Goal: Use online tool/utility: Utilize a website feature to perform a specific function

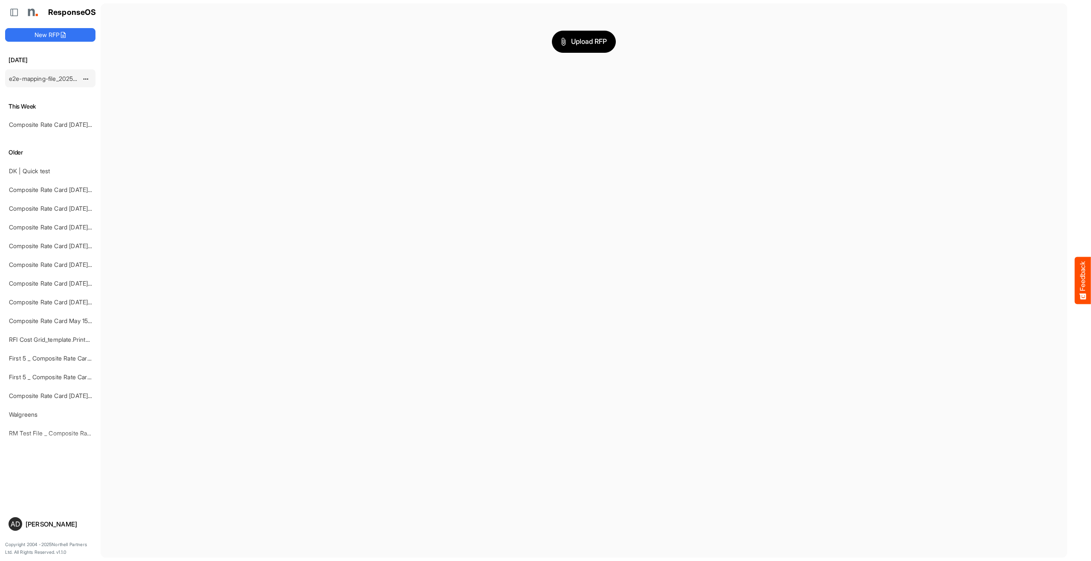
click at [62, 80] on link "e2e-mapping-file_20250918_145238" at bounding box center [58, 78] width 99 height 7
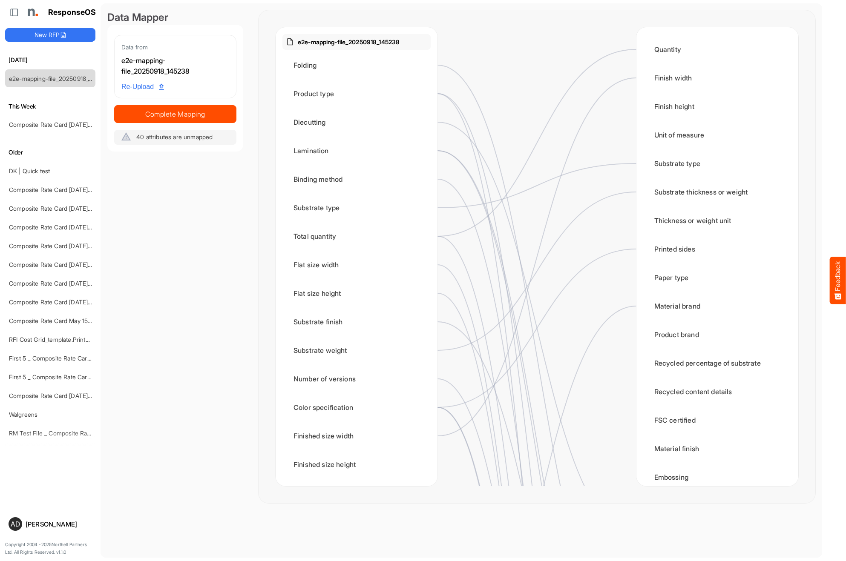
click at [199, 252] on div "Data Mapper Data from e2e-mapping-file_20250918_145238 Re-Upload Complete Mappi…" at bounding box center [175, 256] width 136 height 493
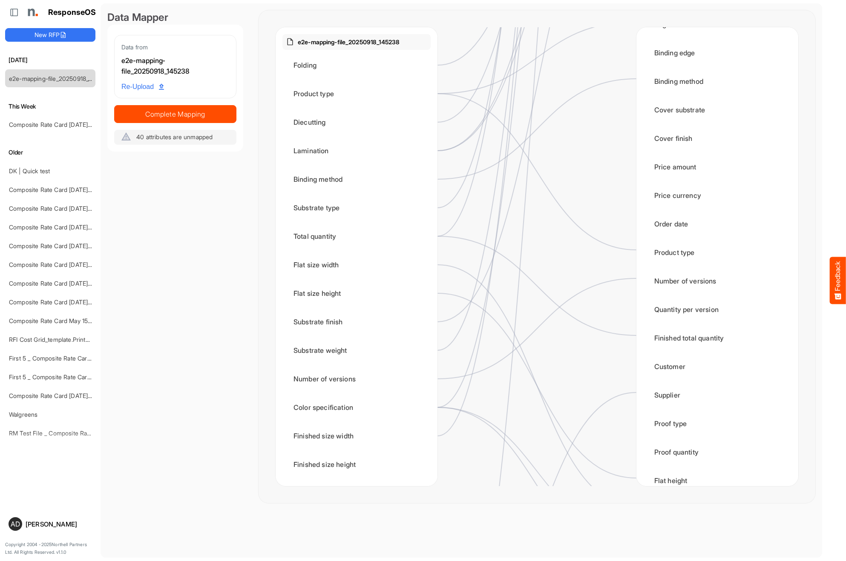
scroll to position [941, 0]
click at [186, 238] on div "Data Mapper Data from e2e-mapping-file_20250918_145238 Re-Upload Complete Mappi…" at bounding box center [175, 256] width 136 height 493
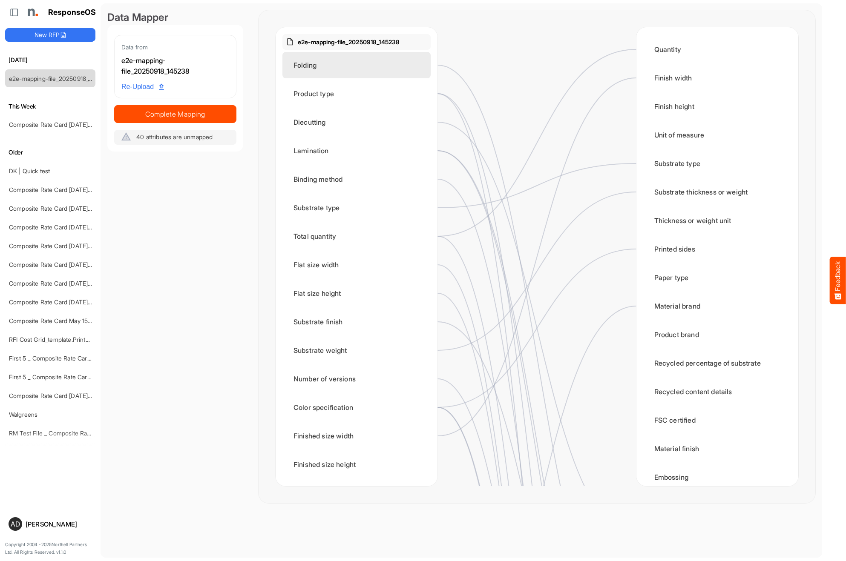
click at [326, 61] on div "Folding" at bounding box center [356, 65] width 148 height 26
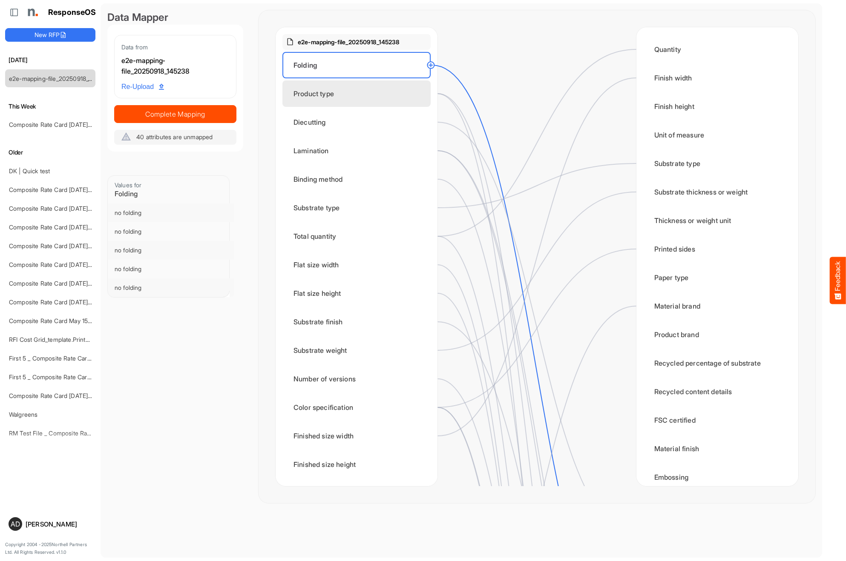
click at [318, 97] on div "Product type" at bounding box center [356, 94] width 148 height 26
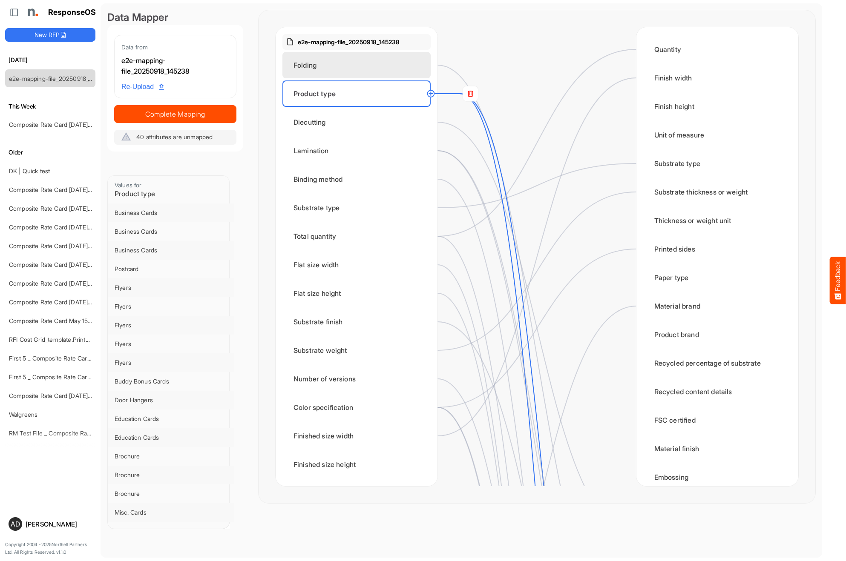
click at [347, 73] on div "Folding" at bounding box center [356, 65] width 148 height 26
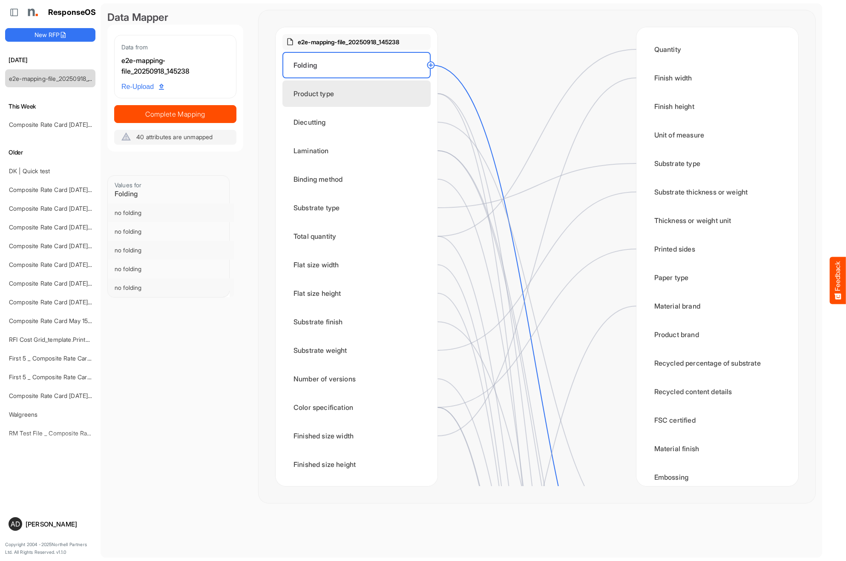
click at [343, 95] on div "Product type" at bounding box center [356, 94] width 148 height 26
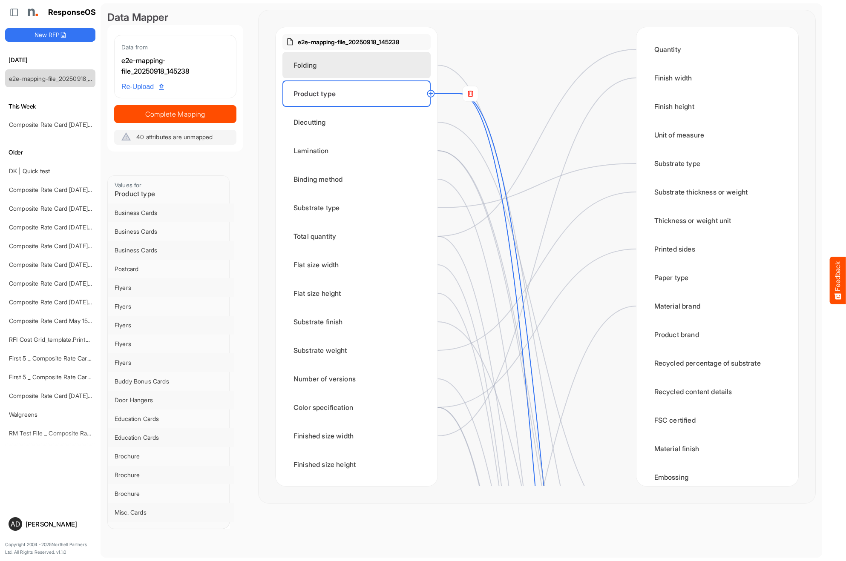
click at [344, 67] on div "Folding" at bounding box center [356, 65] width 148 height 26
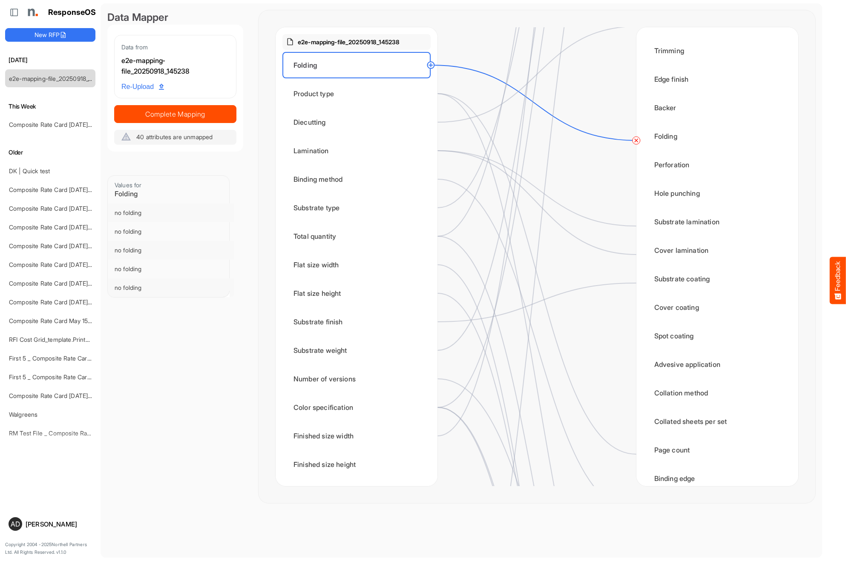
scroll to position [508, 0]
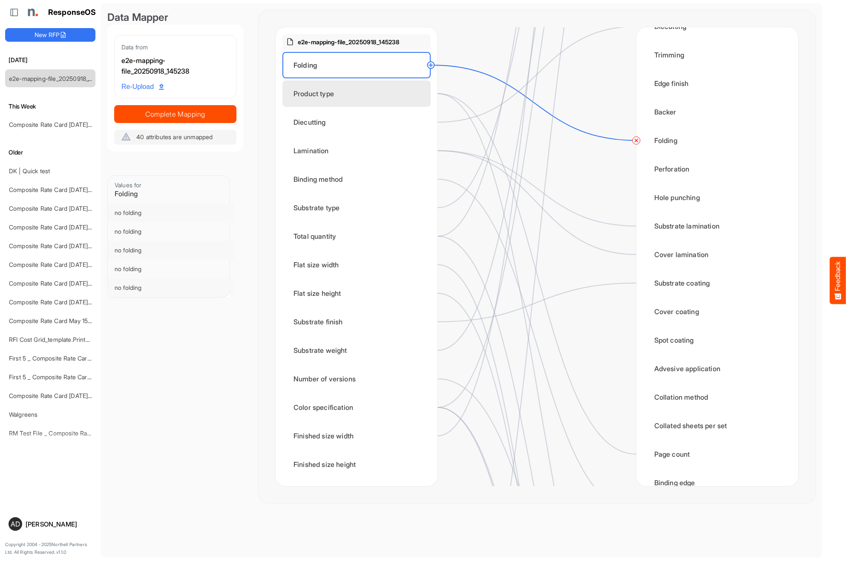
click at [369, 100] on div "Product type" at bounding box center [356, 94] width 148 height 26
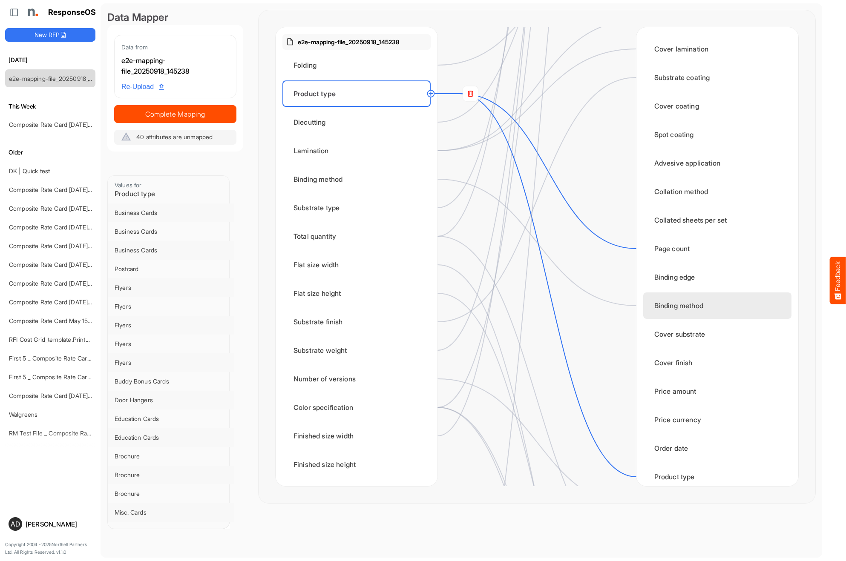
scroll to position [740, 0]
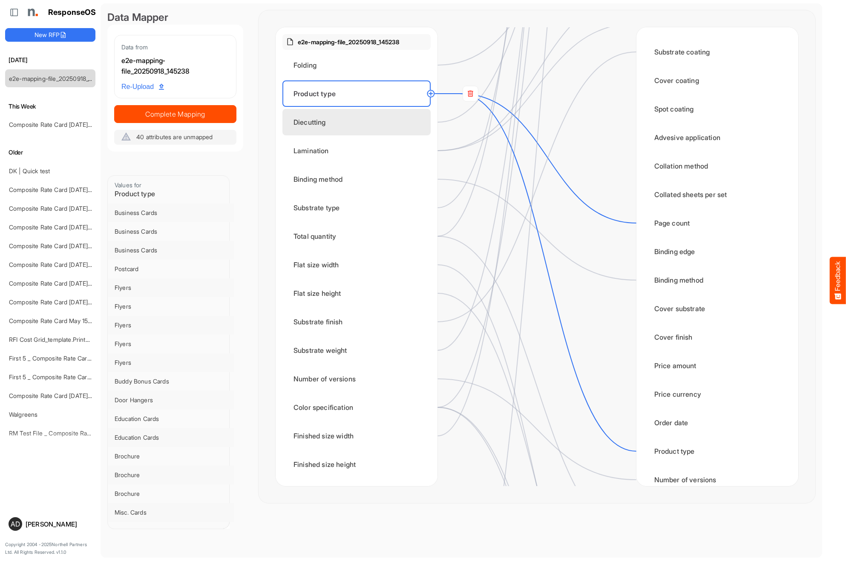
click at [337, 132] on div "Diecutting" at bounding box center [356, 122] width 148 height 26
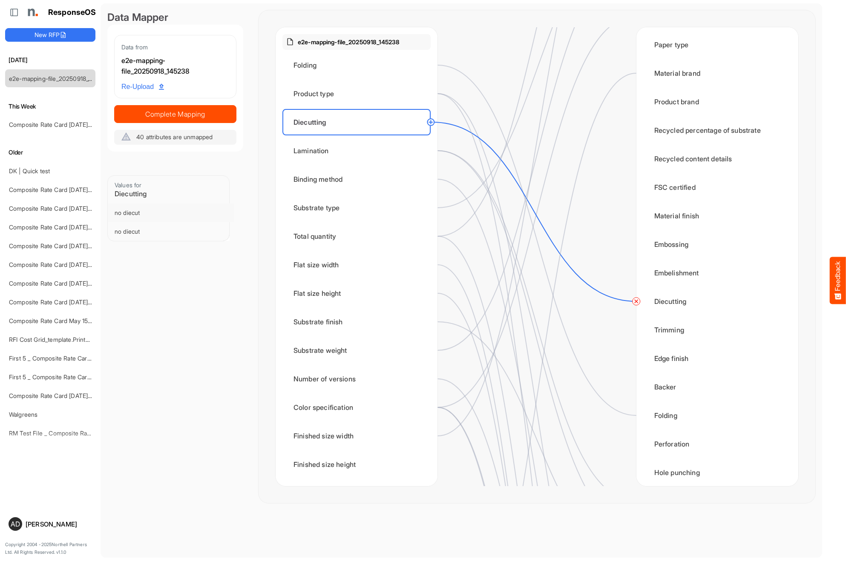
scroll to position [234, 0]
click at [364, 150] on div "Lamination" at bounding box center [356, 151] width 148 height 26
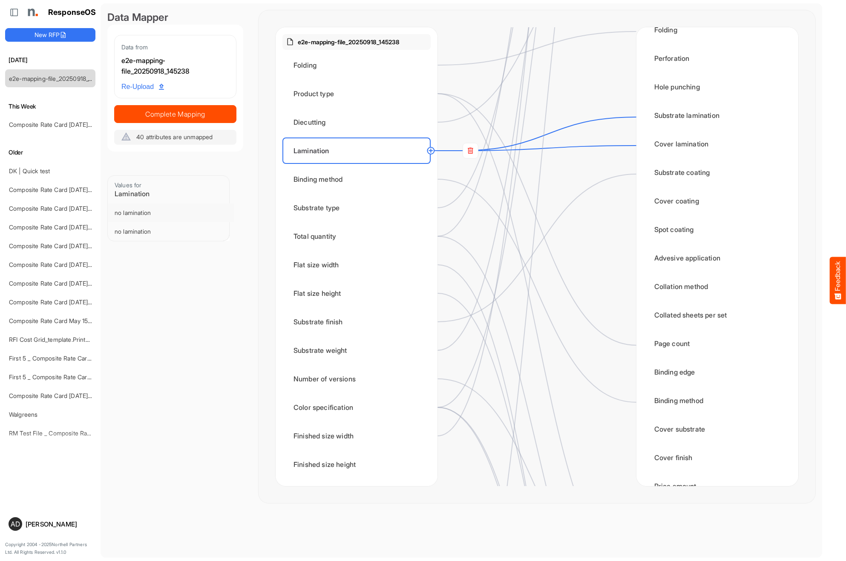
scroll to position [617, 0]
click at [363, 190] on div "Binding method" at bounding box center [356, 179] width 148 height 26
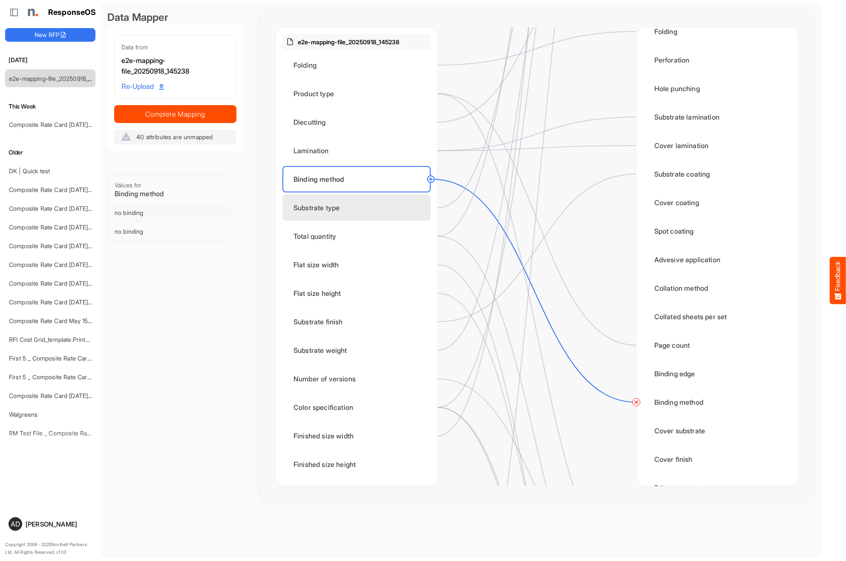
click at [342, 206] on div "Substrate type" at bounding box center [356, 208] width 148 height 26
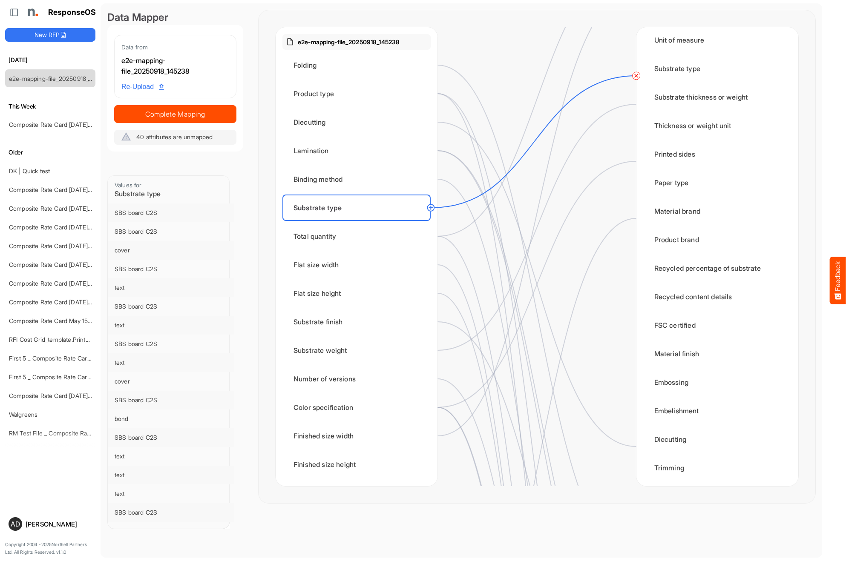
scroll to position [86, 0]
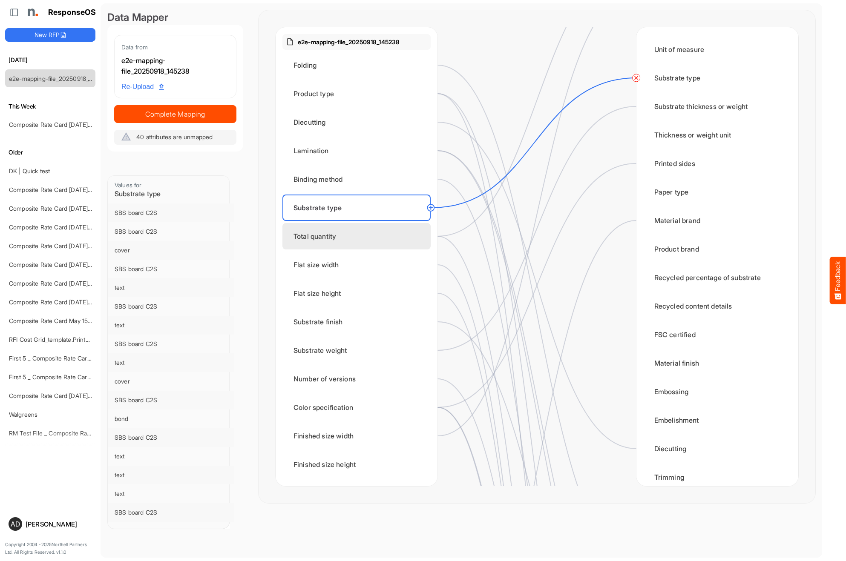
click at [367, 231] on div "Total quantity" at bounding box center [356, 236] width 148 height 26
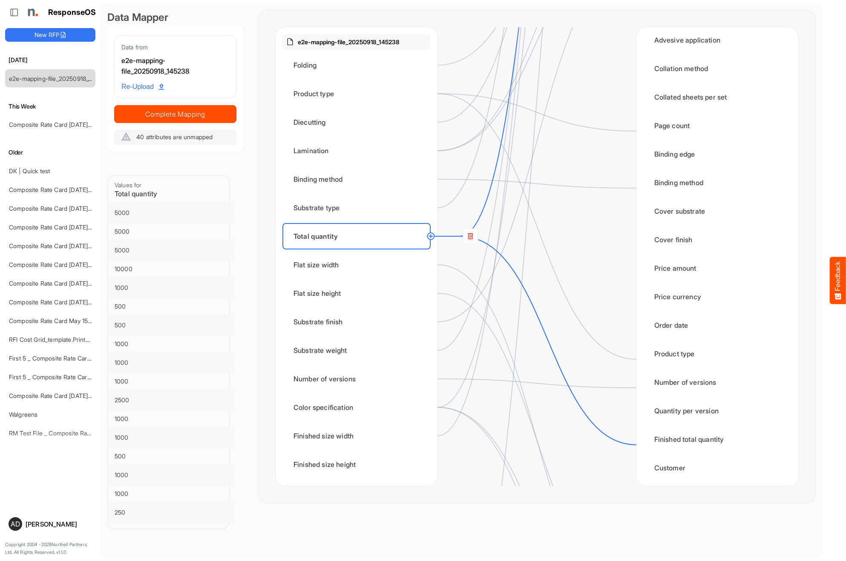
scroll to position [846, 0]
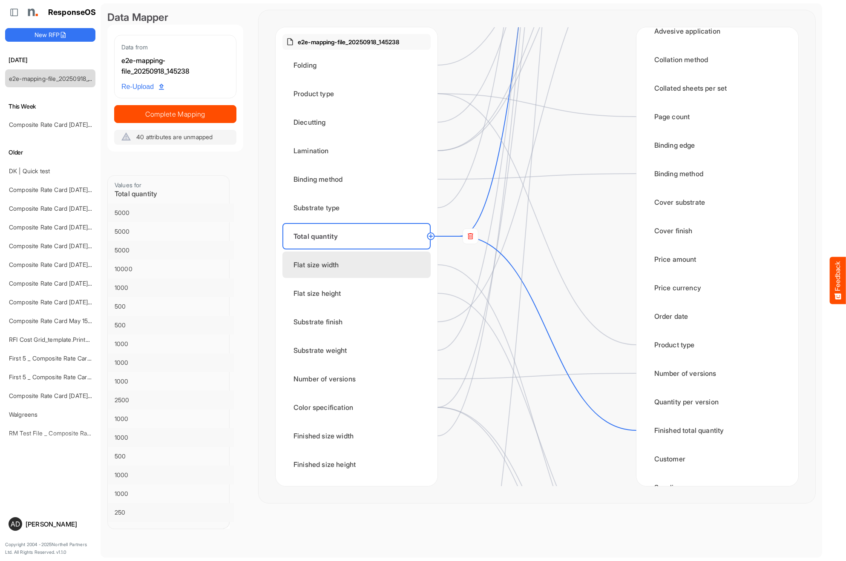
click at [328, 269] on div "Flat size width" at bounding box center [356, 265] width 148 height 26
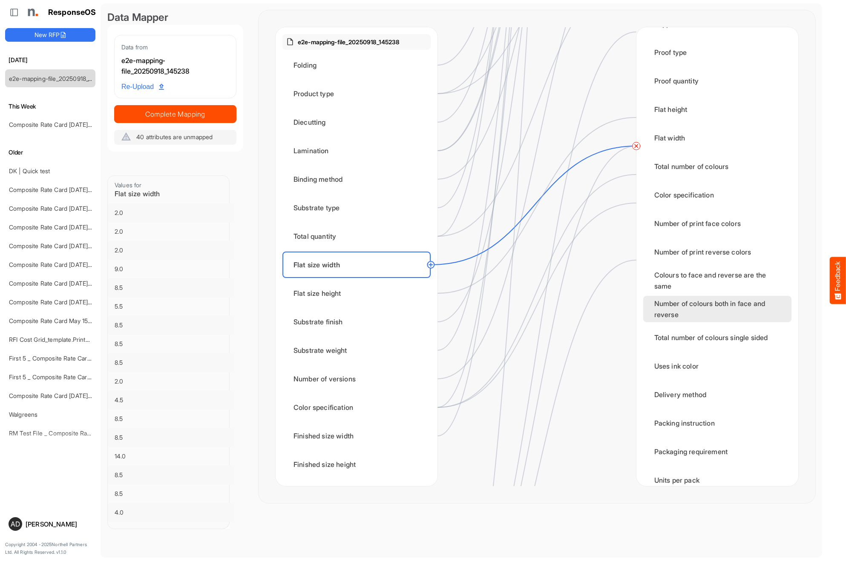
scroll to position [1301, 0]
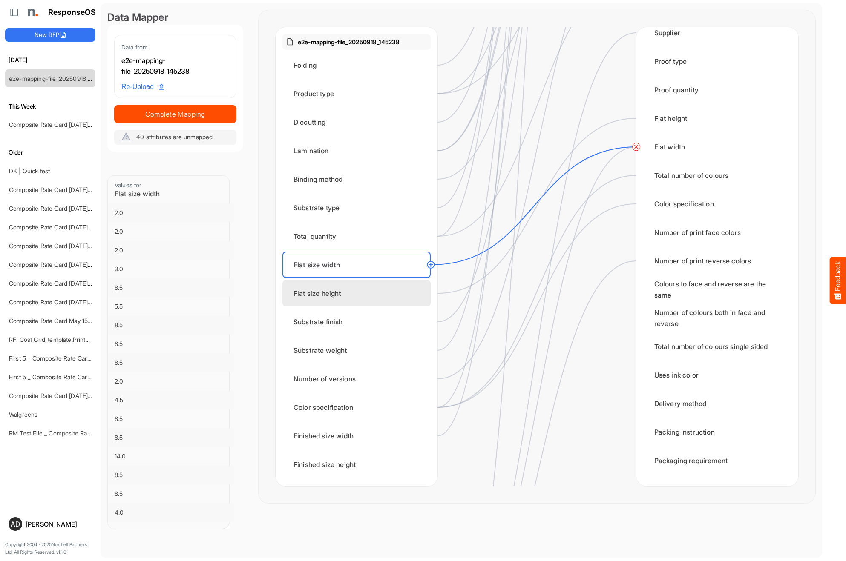
click at [323, 301] on div "Flat size height" at bounding box center [356, 293] width 148 height 26
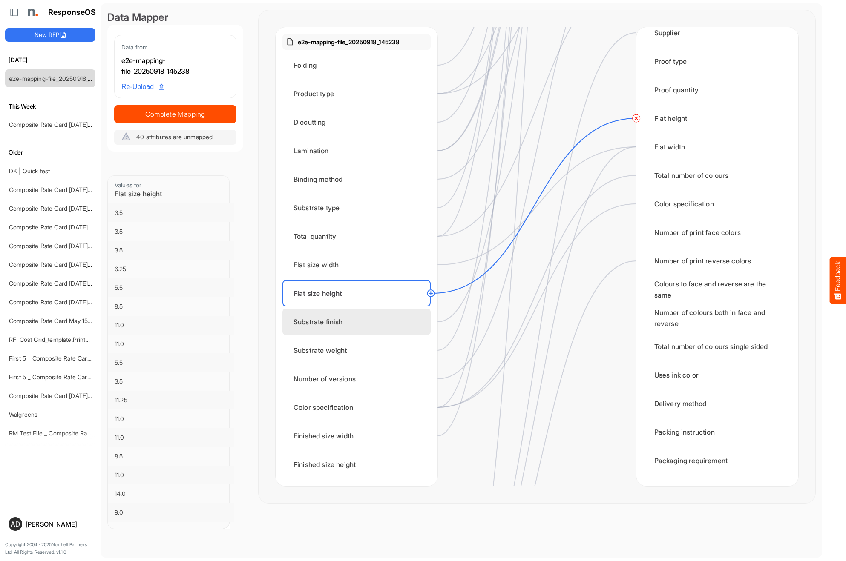
click at [306, 317] on div "Substrate finish" at bounding box center [356, 322] width 148 height 26
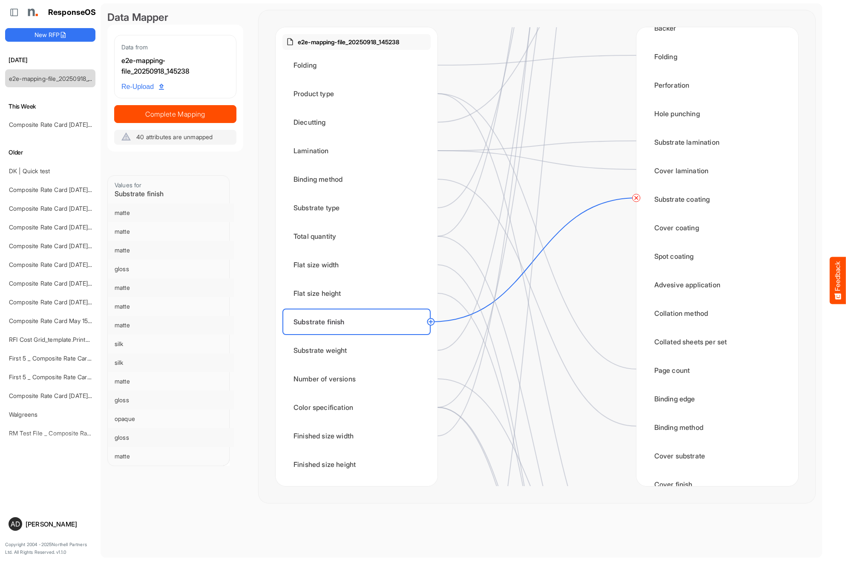
scroll to position [592, 0]
click at [342, 356] on div "Substrate weight" at bounding box center [356, 350] width 148 height 26
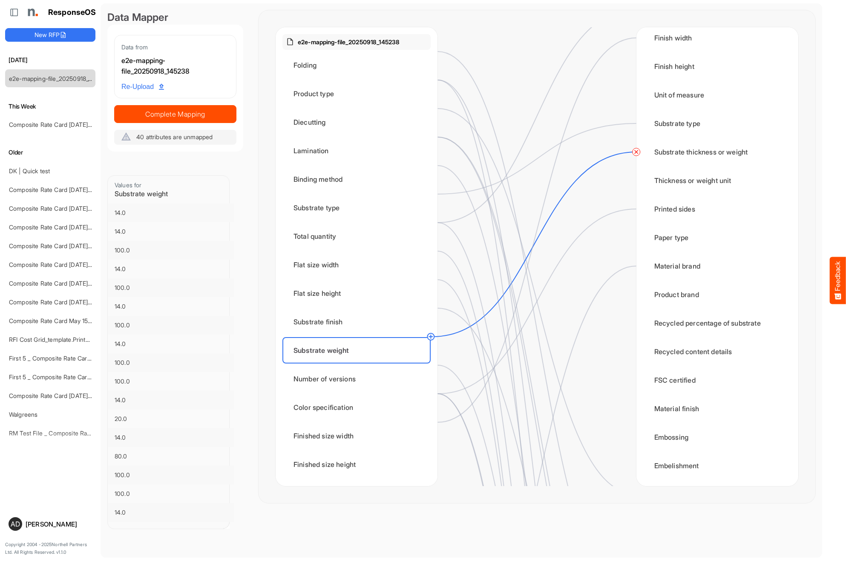
scroll to position [40, 0]
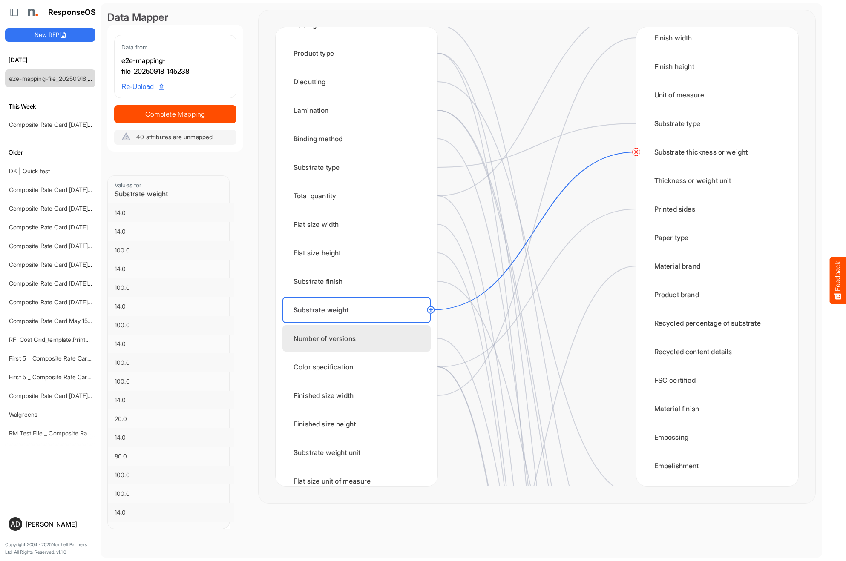
click at [329, 341] on div "Number of versions" at bounding box center [356, 338] width 148 height 26
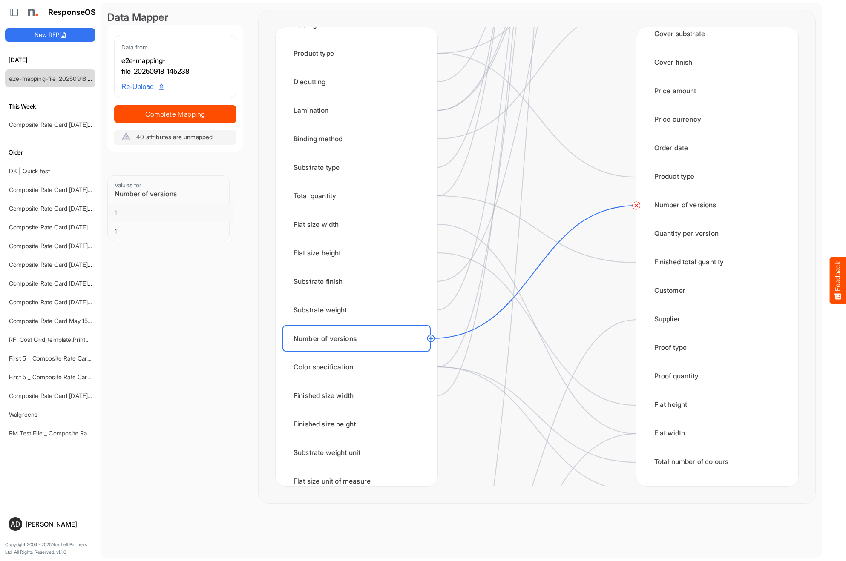
scroll to position [1014, 0]
click at [323, 362] on div "Color specification" at bounding box center [356, 367] width 148 height 26
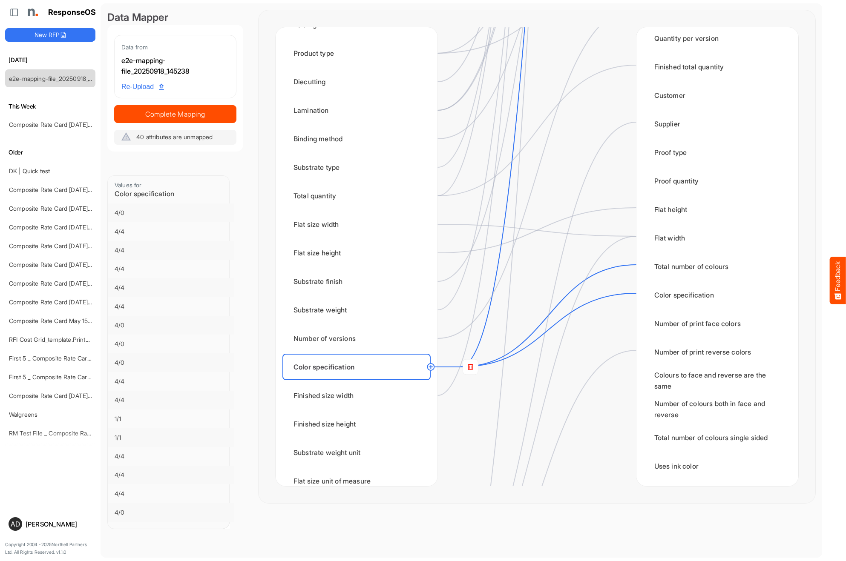
scroll to position [1213, 0]
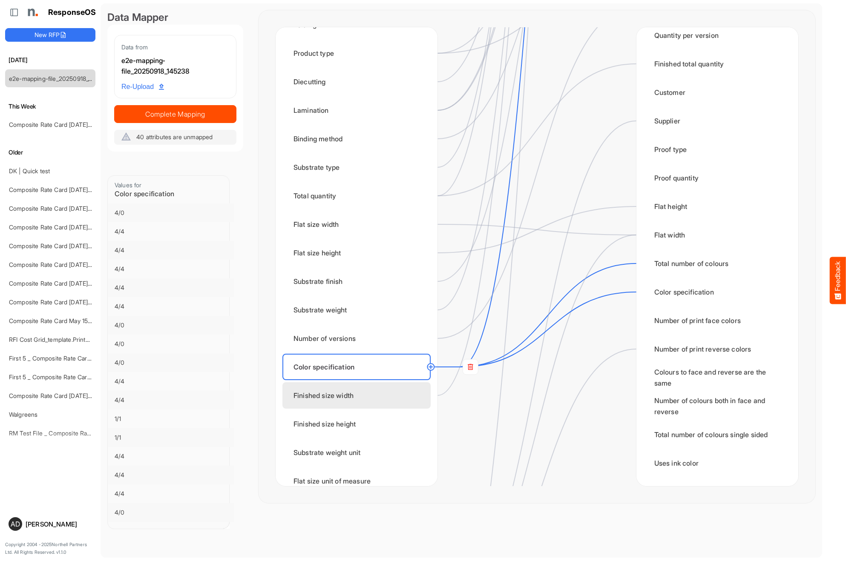
click at [346, 388] on div "Finished size width" at bounding box center [356, 396] width 148 height 26
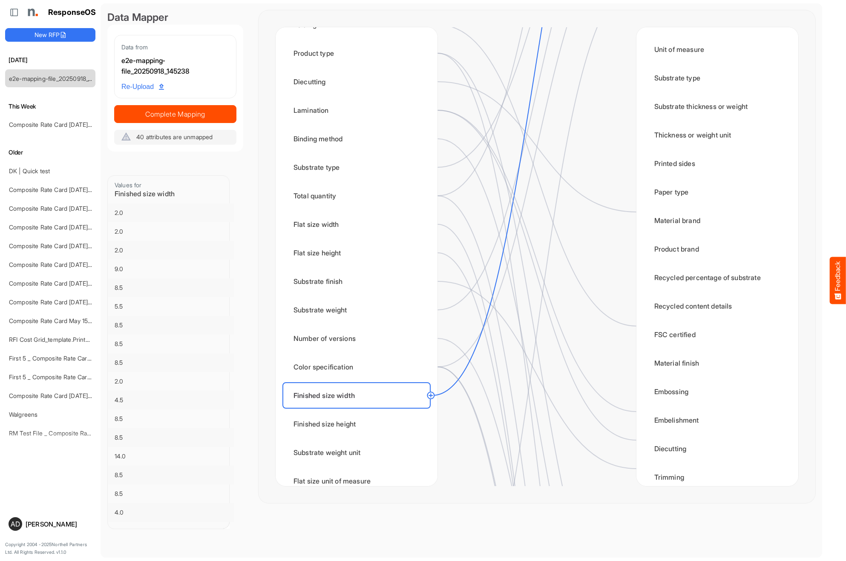
scroll to position [0, 0]
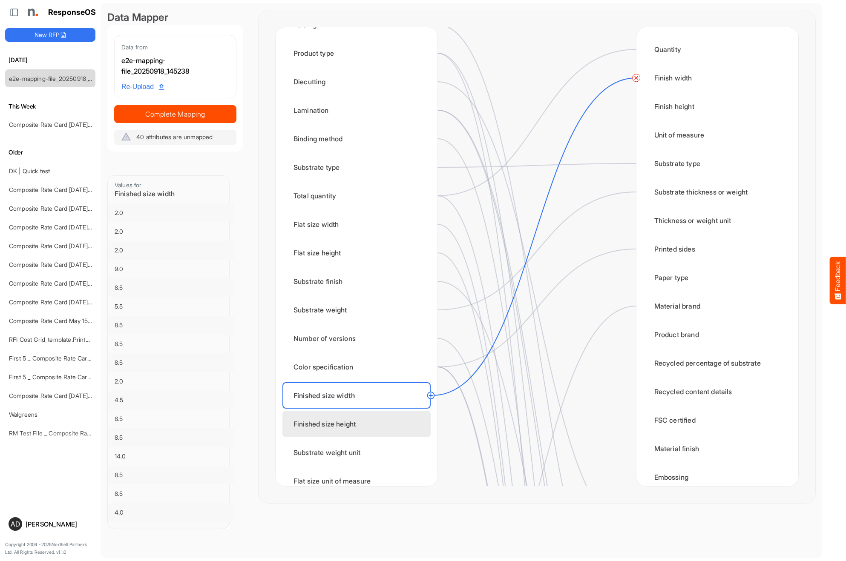
click at [357, 414] on div "Finished size height" at bounding box center [356, 424] width 148 height 26
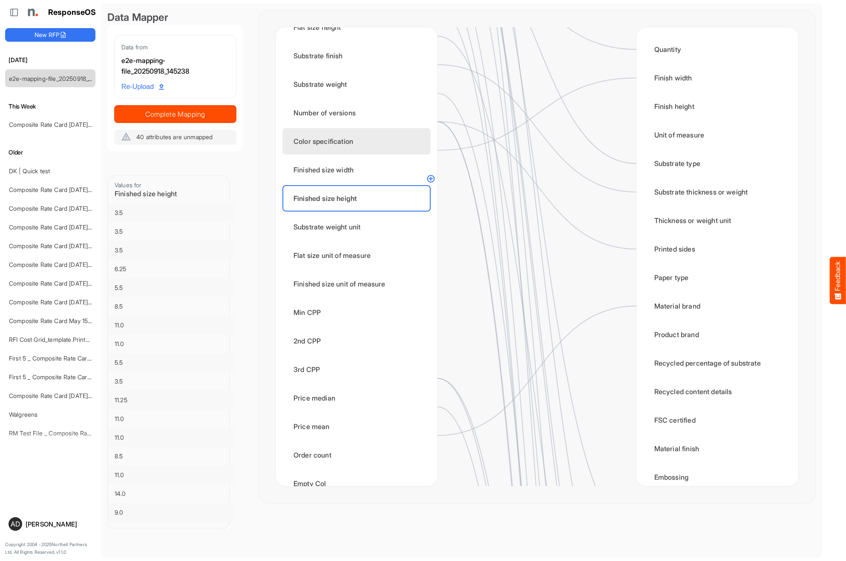
scroll to position [286, 0]
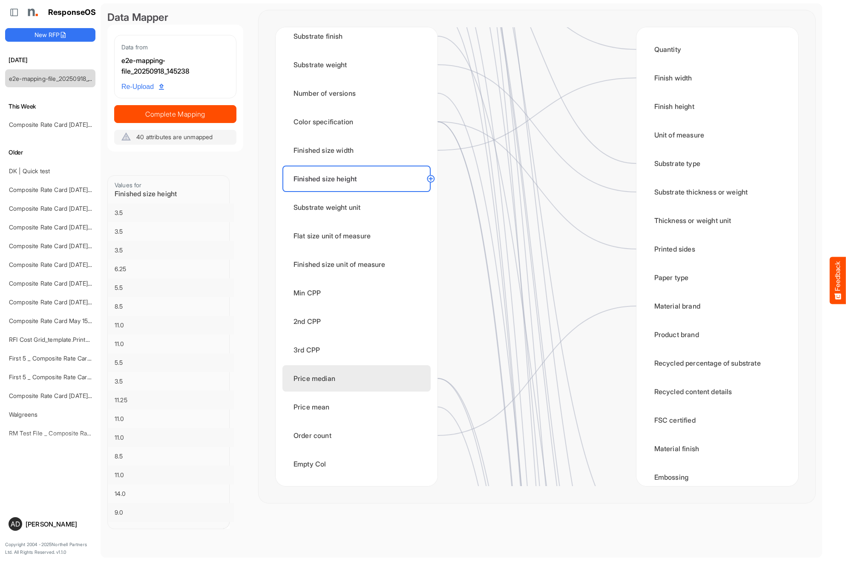
click at [373, 368] on div "Price median" at bounding box center [356, 378] width 148 height 26
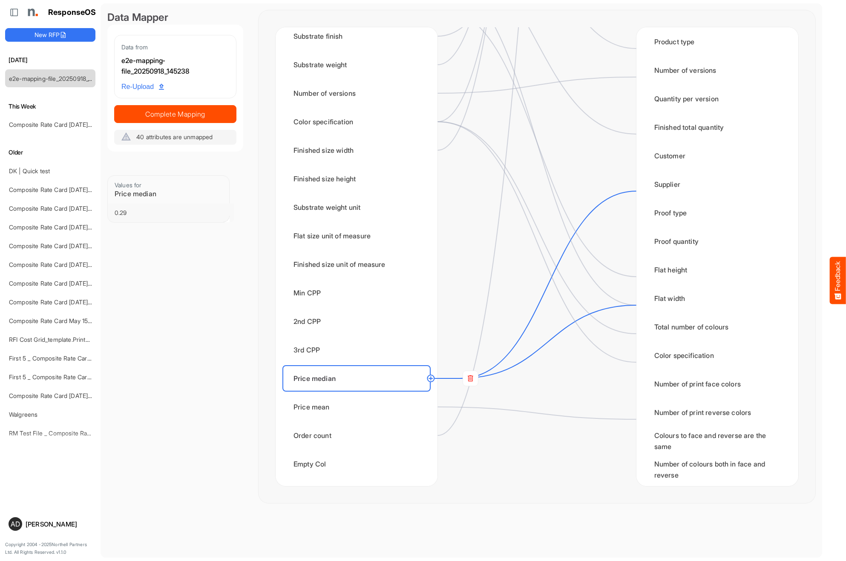
scroll to position [1142, 0]
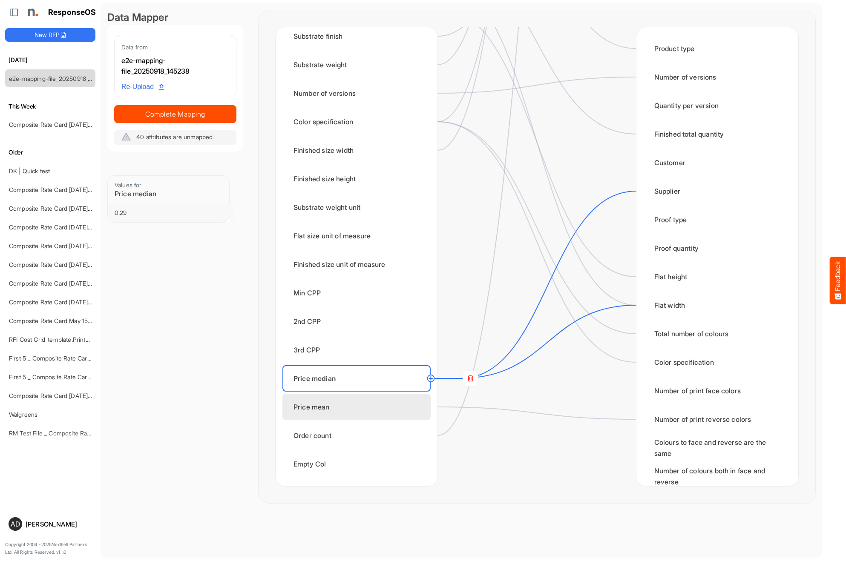
click at [319, 406] on div "Price mean" at bounding box center [356, 407] width 148 height 26
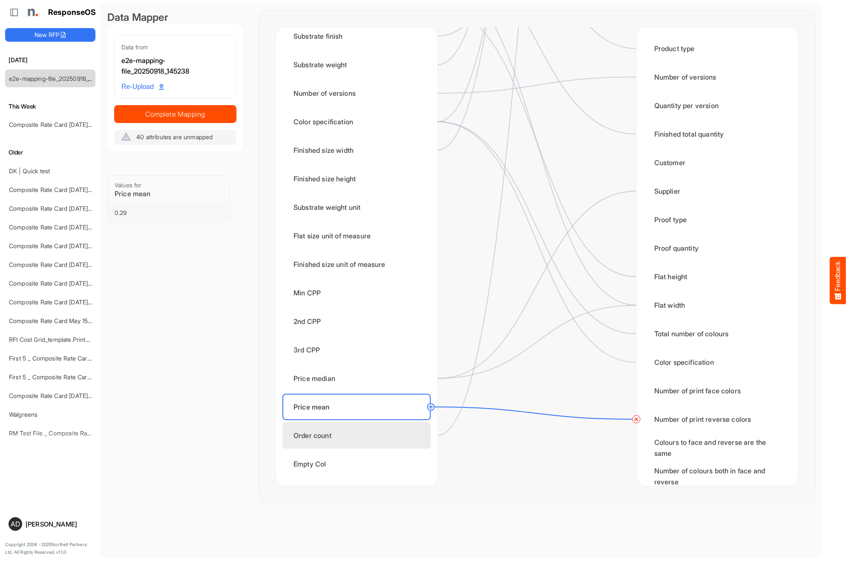
click at [344, 430] on div "Order count" at bounding box center [356, 436] width 148 height 26
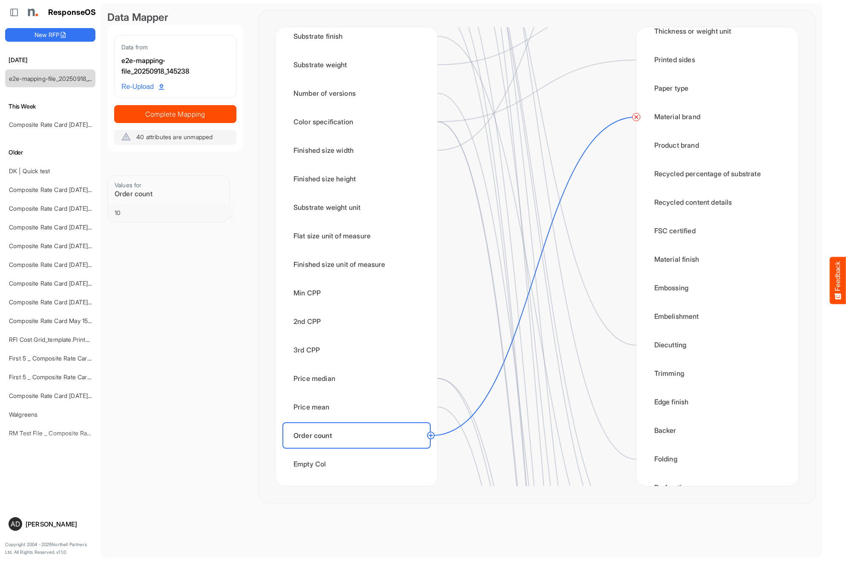
scroll to position [189, 0]
click at [336, 66] on div "Substrate weight" at bounding box center [356, 65] width 148 height 26
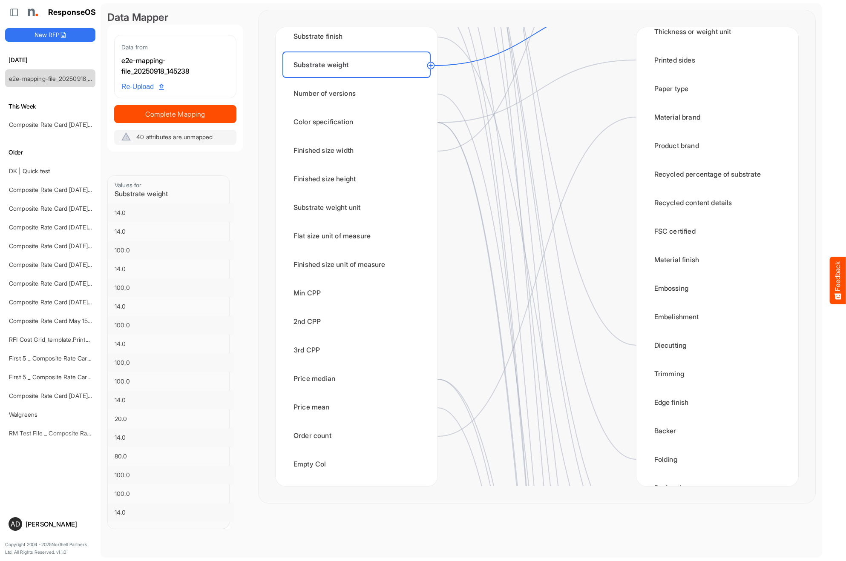
scroll to position [0, 0]
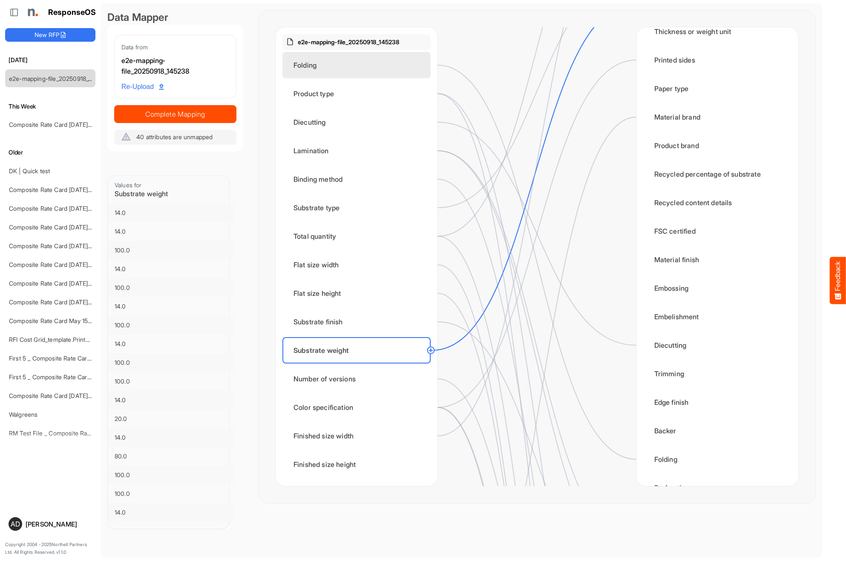
click at [336, 66] on div "Folding" at bounding box center [356, 65] width 148 height 26
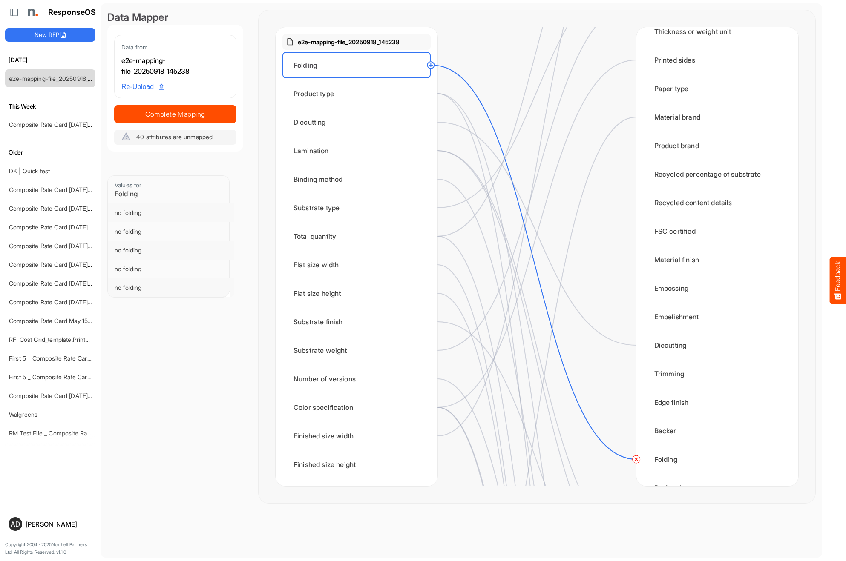
scroll to position [0, 0]
